Goal: Find specific page/section: Find specific page/section

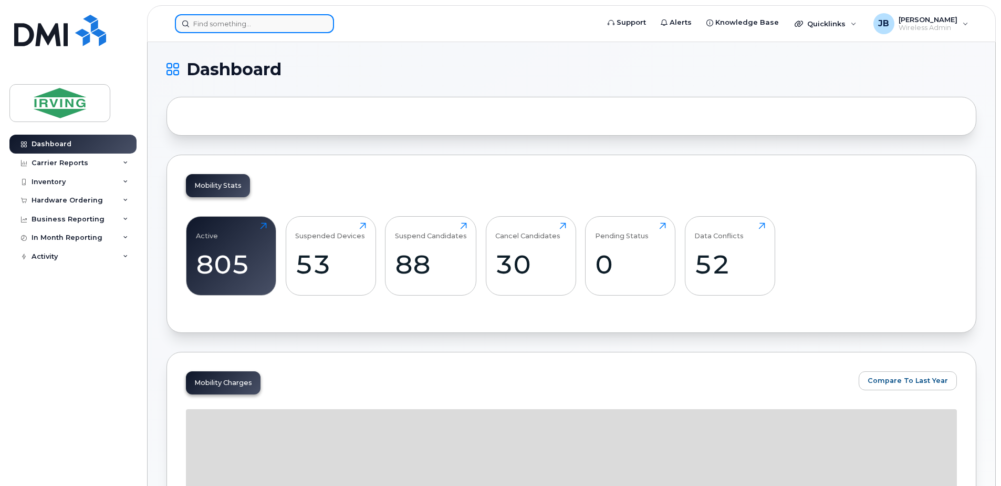
click at [210, 26] on input at bounding box center [254, 23] width 159 height 19
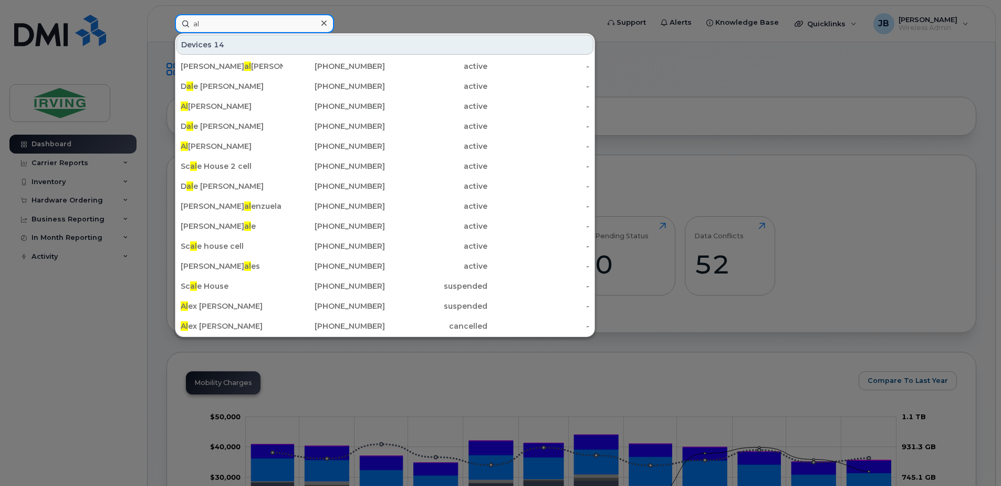
type input "a"
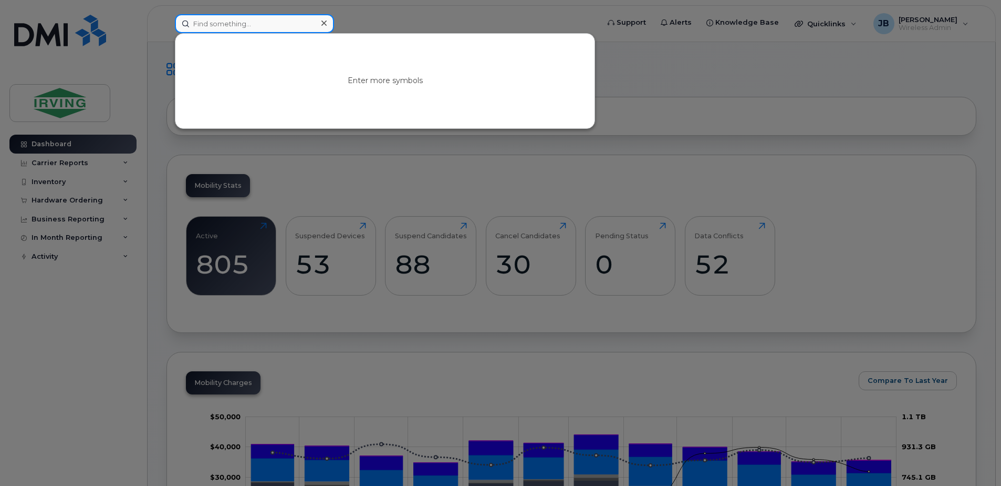
click at [210, 23] on input at bounding box center [254, 23] width 159 height 19
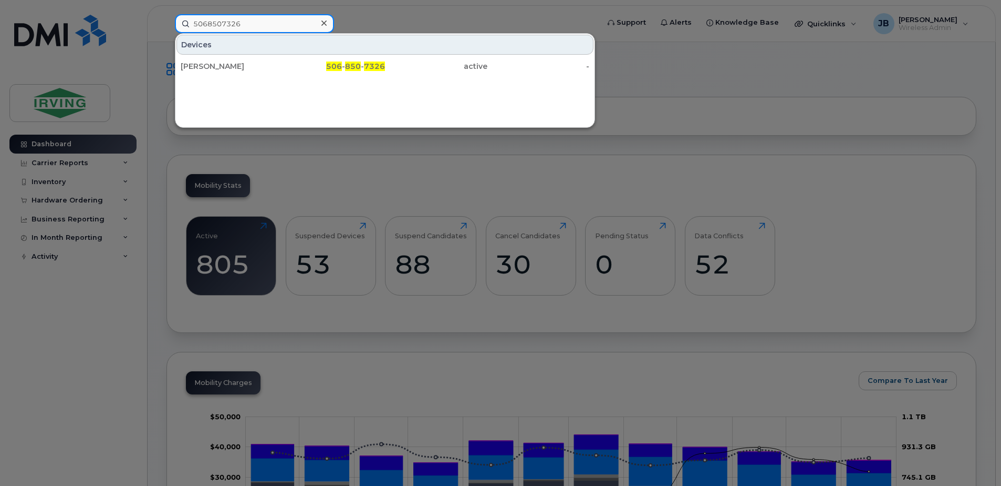
drag, startPoint x: 260, startPoint y: 24, endPoint x: 212, endPoint y: 25, distance: 48.3
click at [213, 26] on input "5068507326" at bounding box center [254, 23] width 159 height 19
click at [220, 23] on input "5068507326" at bounding box center [254, 23] width 159 height 19
click at [222, 24] on input "5068507326" at bounding box center [254, 23] width 159 height 19
click at [251, 21] on input "5068507326" at bounding box center [254, 23] width 159 height 19
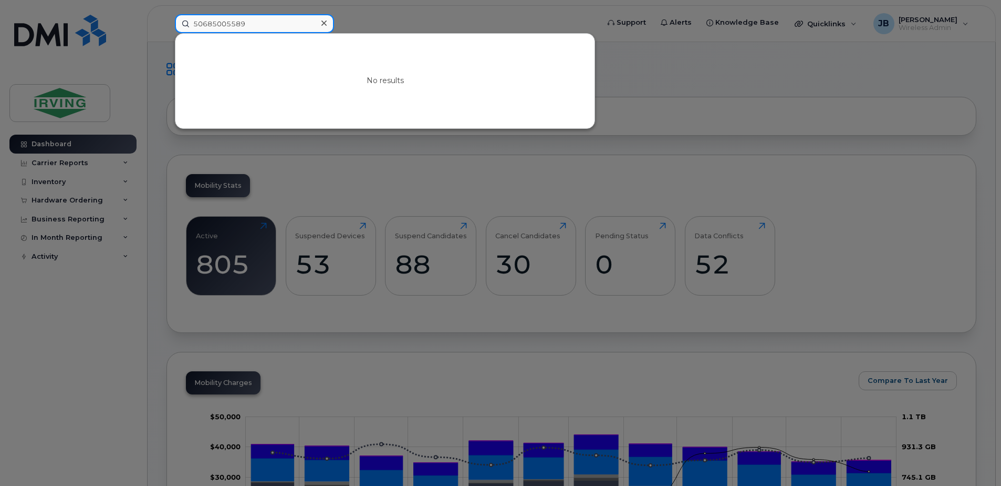
click at [225, 24] on input "50685005589" at bounding box center [254, 23] width 159 height 19
click at [237, 22] on input "5068505589" at bounding box center [254, 23] width 159 height 19
click at [263, 28] on input "506850559" at bounding box center [254, 23] width 159 height 19
click at [222, 24] on input "506850559" at bounding box center [254, 23] width 159 height 19
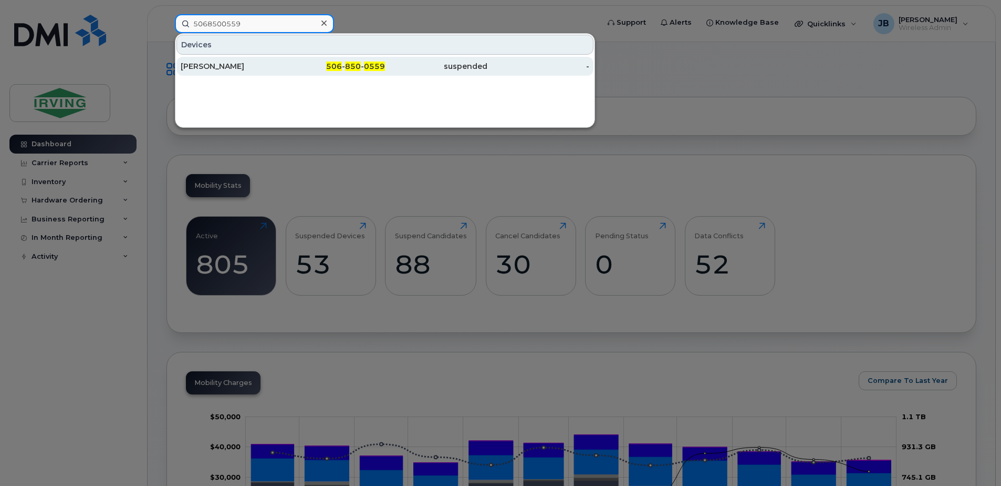
type input "5068500559"
click at [210, 67] on div "[PERSON_NAME]" at bounding box center [232, 66] width 102 height 11
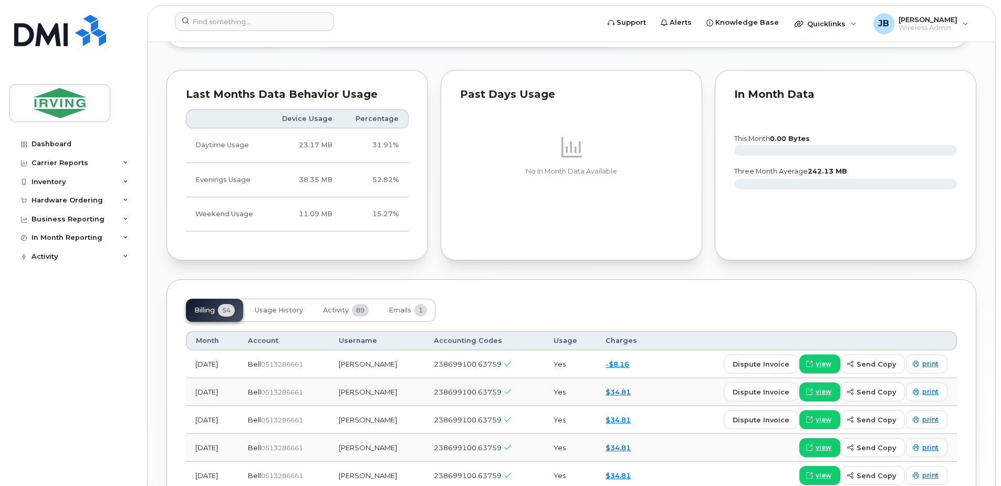
scroll to position [893, 0]
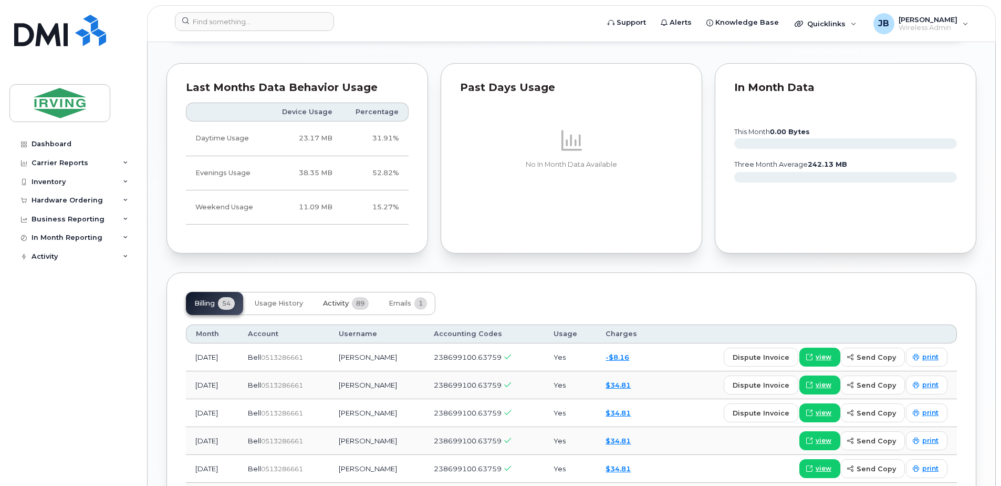
click at [343, 303] on span "Activity" at bounding box center [336, 303] width 26 height 8
